Goal: Transaction & Acquisition: Purchase product/service

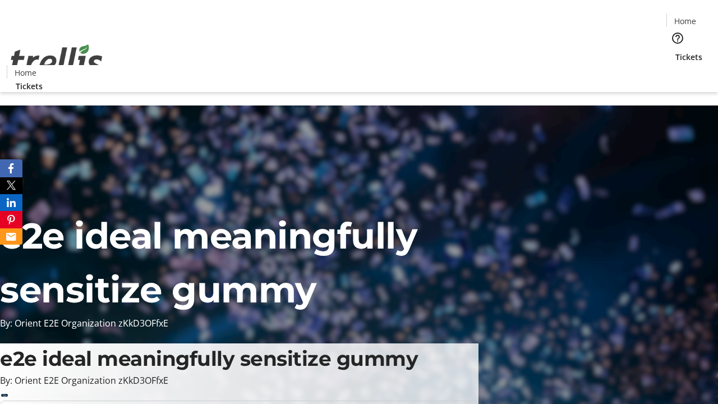
click at [675, 51] on span "Tickets" at bounding box center [688, 57] width 27 height 12
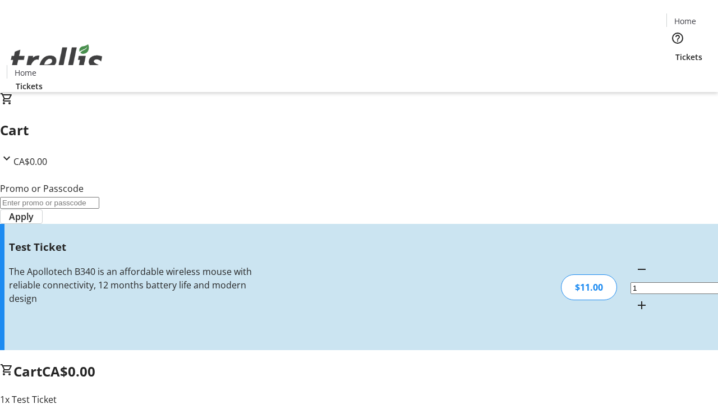
type input "UNLOCK"
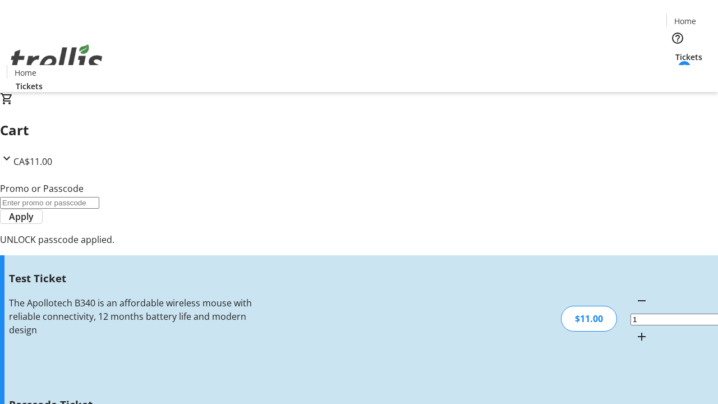
type input "5"
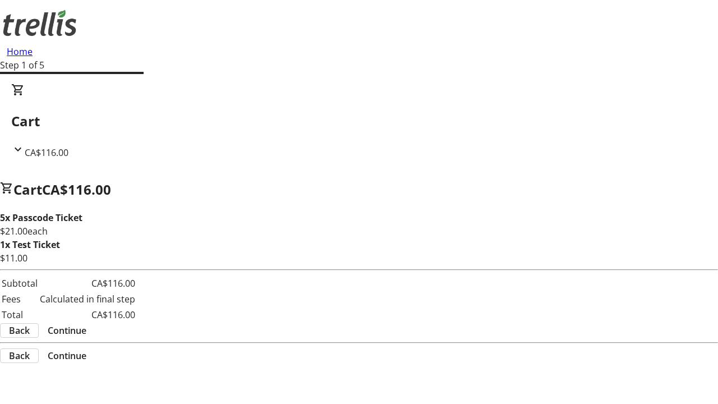
click at [86, 332] on span "Continue" at bounding box center [67, 329] width 39 height 13
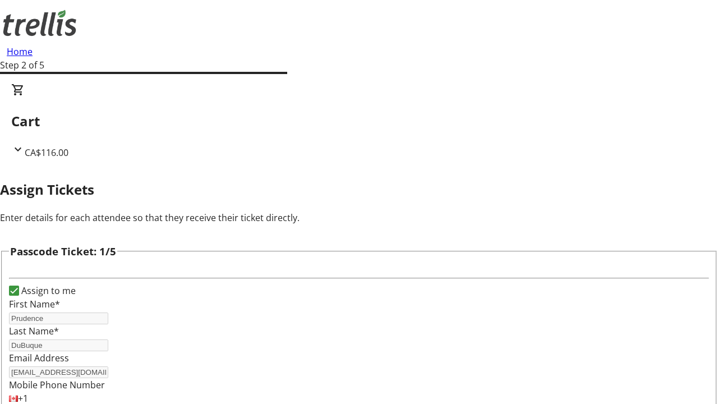
type input "Xzavier"
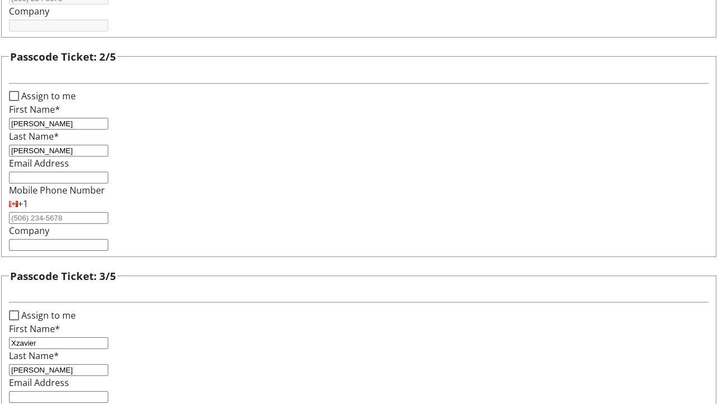
type input "[PERSON_NAME]"
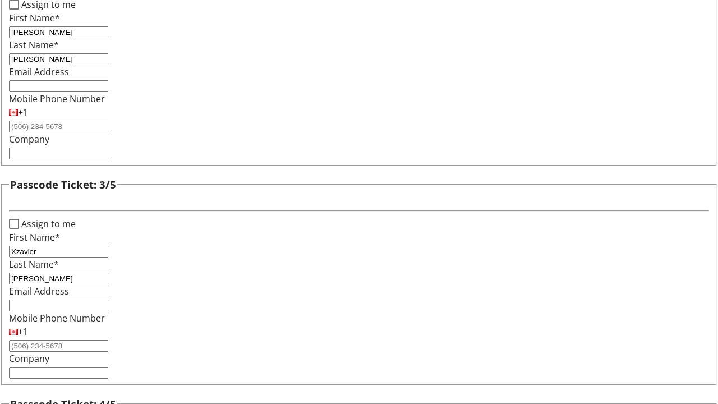
type input "[PERSON_NAME]"
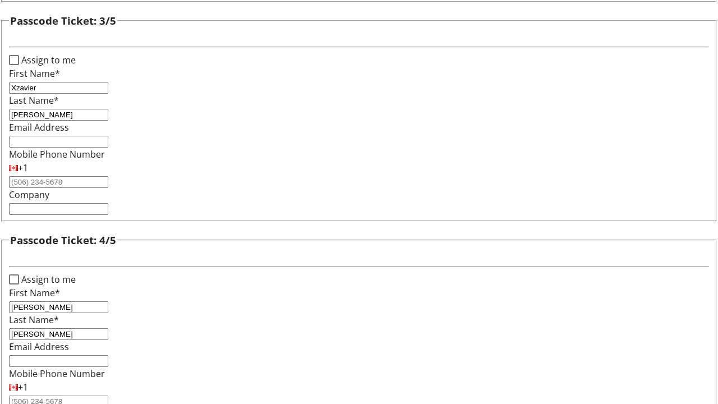
type input "[PERSON_NAME]"
checkbox input "true"
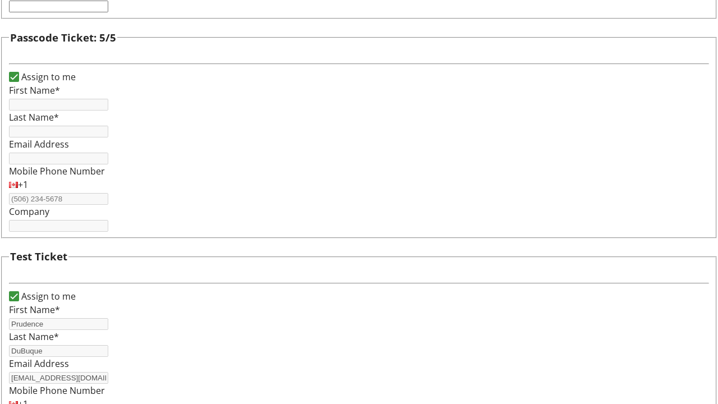
type input "Prudence"
type input "DuBuque"
type input "[EMAIL_ADDRESS][DOMAIN_NAME]"
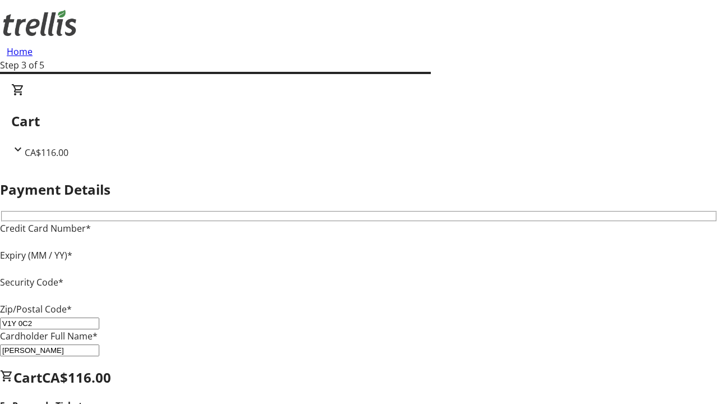
type input "V1Y 0C2"
